Goal: Task Accomplishment & Management: Manage account settings

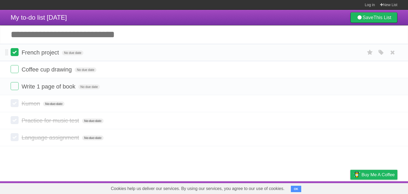
click at [14, 52] on label at bounding box center [15, 52] width 8 height 8
click at [88, 70] on span "No due date" at bounding box center [88, 69] width 21 height 5
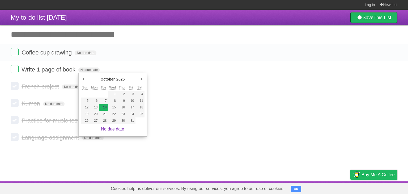
type span "[DATE]"
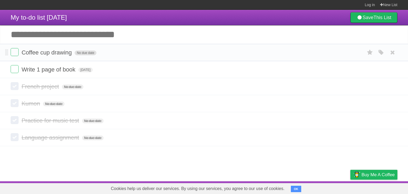
click at [83, 55] on span "No due date" at bounding box center [85, 52] width 21 height 5
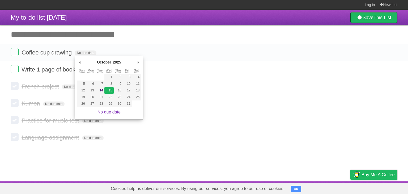
type span "[DATE]"
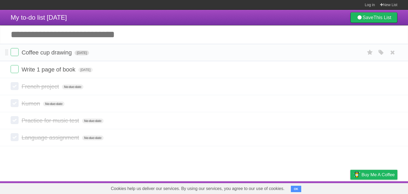
click at [89, 52] on span "[DATE]" at bounding box center [82, 52] width 14 height 5
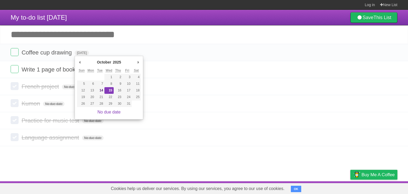
click at [112, 43] on input "Add another task" at bounding box center [204, 34] width 408 height 19
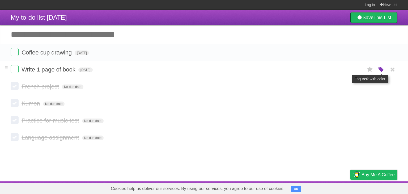
click at [380, 69] on icon "button" at bounding box center [380, 69] width 7 height 7
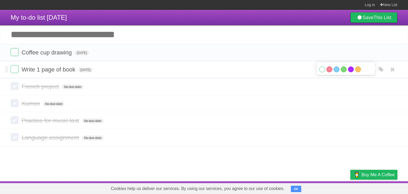
click at [348, 69] on label "Purple" at bounding box center [351, 69] width 6 height 6
click at [332, 68] on div "White Red Blue Green Purple Orange" at bounding box center [345, 69] width 53 height 7
click at [329, 70] on label "Red" at bounding box center [329, 69] width 6 height 6
click at [18, 69] on label at bounding box center [15, 69] width 8 height 8
click at [16, 70] on label at bounding box center [15, 69] width 8 height 8
